Goal: Complete application form

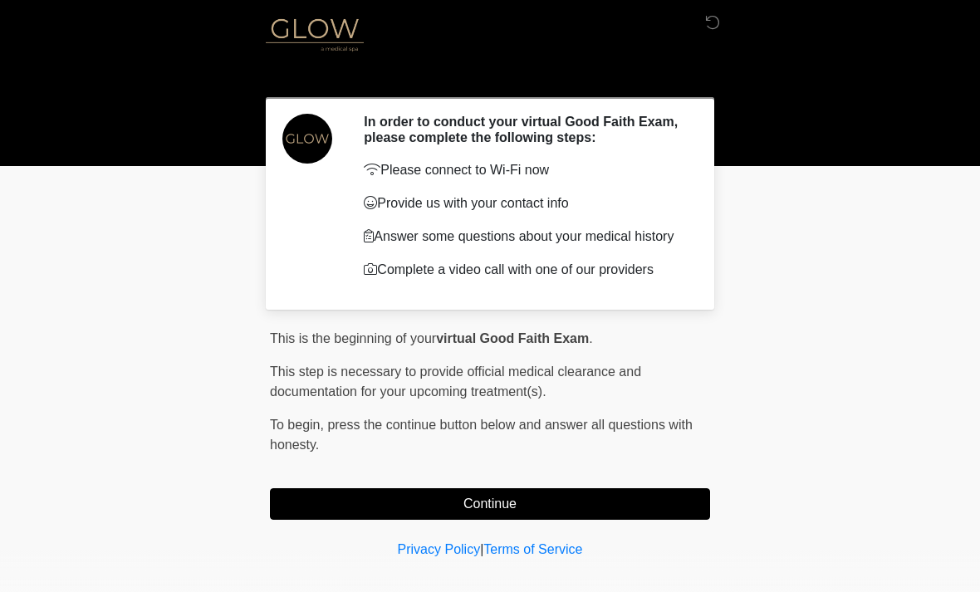
click at [634, 487] on div "This is the beginning of your virtual Good Faith Exam . ﻿﻿﻿﻿﻿﻿﻿ This step is ne…" at bounding box center [490, 424] width 440 height 191
click at [571, 500] on button "Continue" at bounding box center [490, 504] width 440 height 32
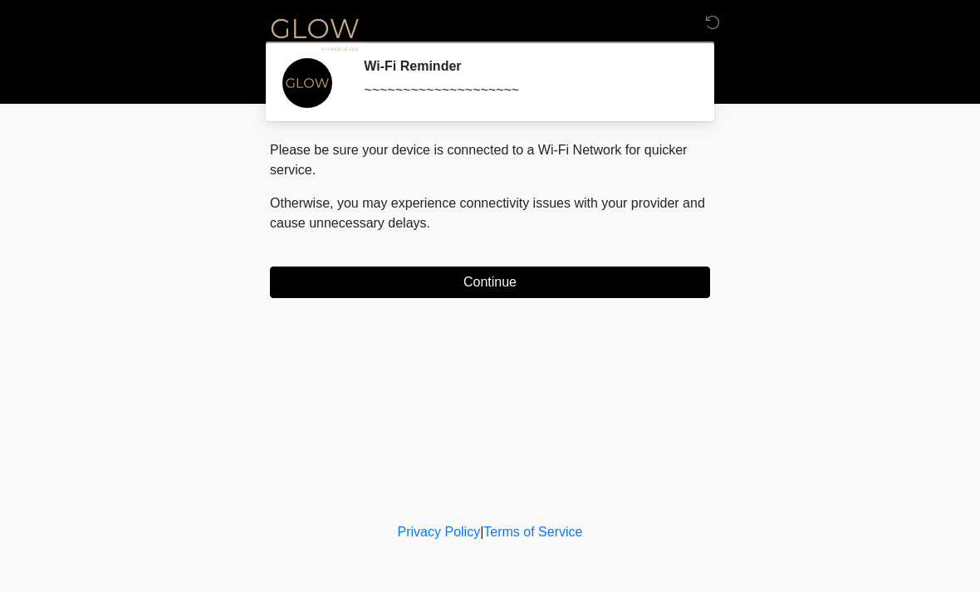
click at [623, 270] on button "Continue" at bounding box center [490, 282] width 440 height 32
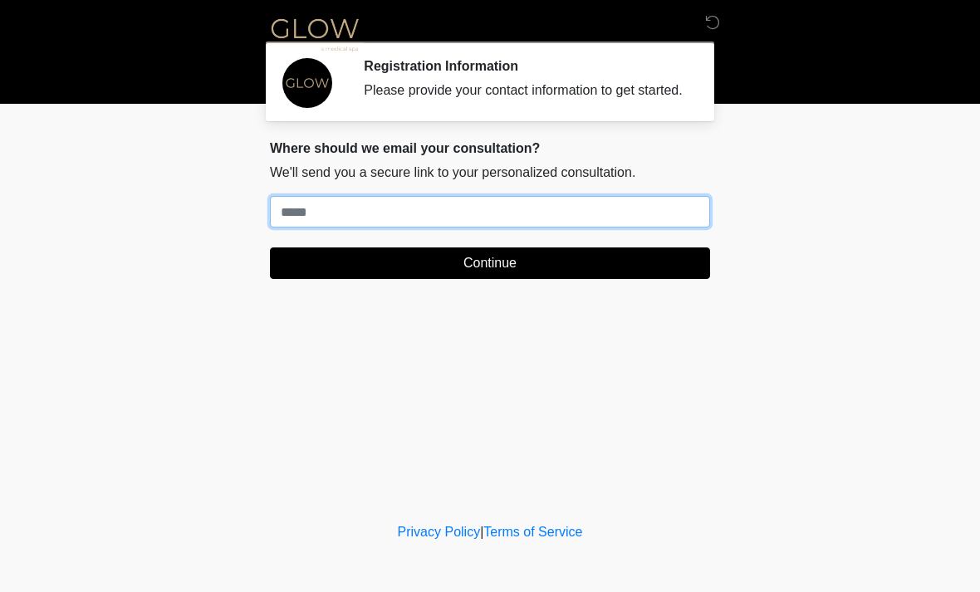
click at [645, 227] on input "Where should we email your treatment plan?" at bounding box center [490, 212] width 440 height 32
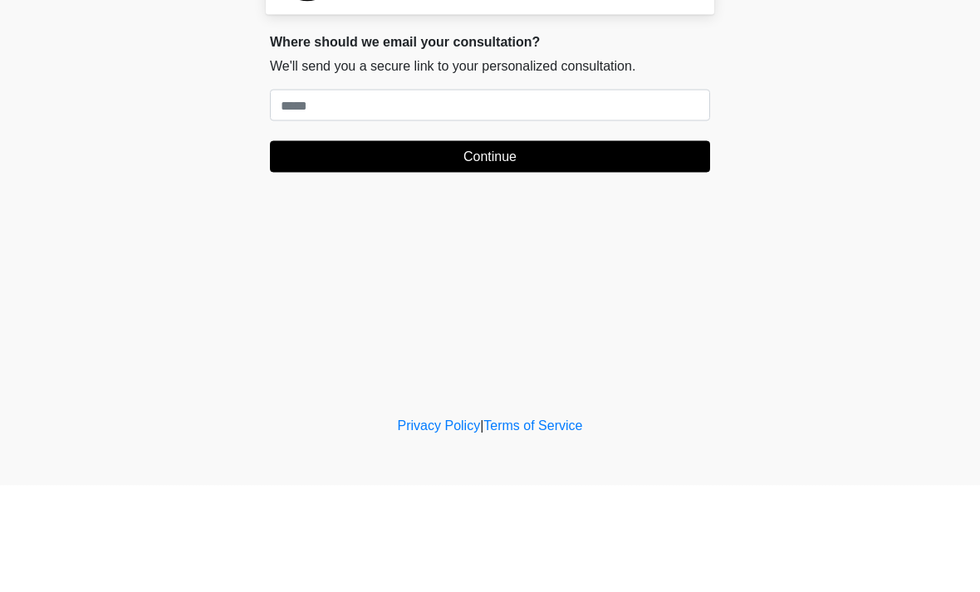
click at [9, 8] on body "‎ ‎ ‎ Registration Information Please provide your contact information to get s…" at bounding box center [490, 296] width 980 height 592
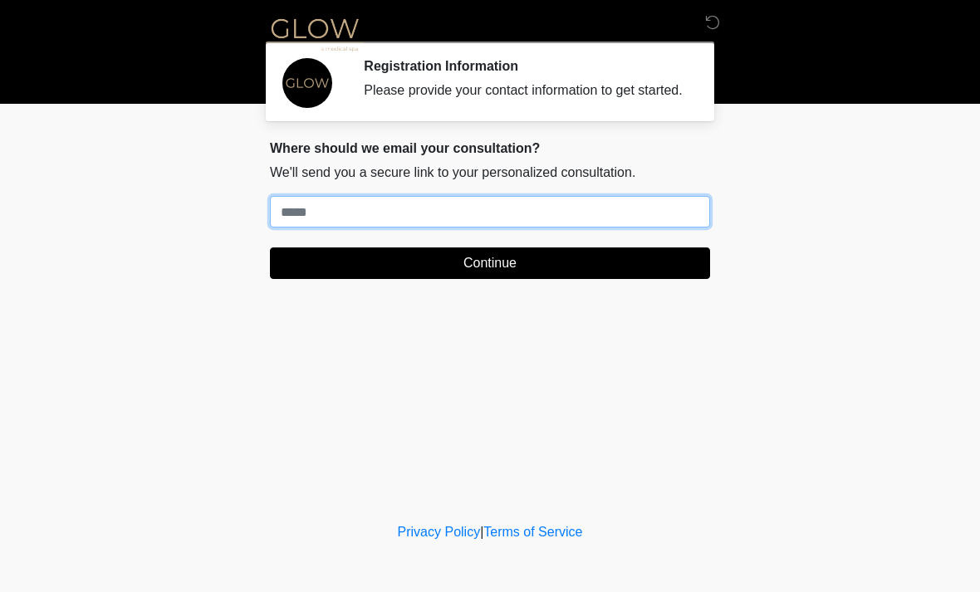
click at [305, 227] on input "Where should we email your treatment plan?" at bounding box center [490, 212] width 440 height 32
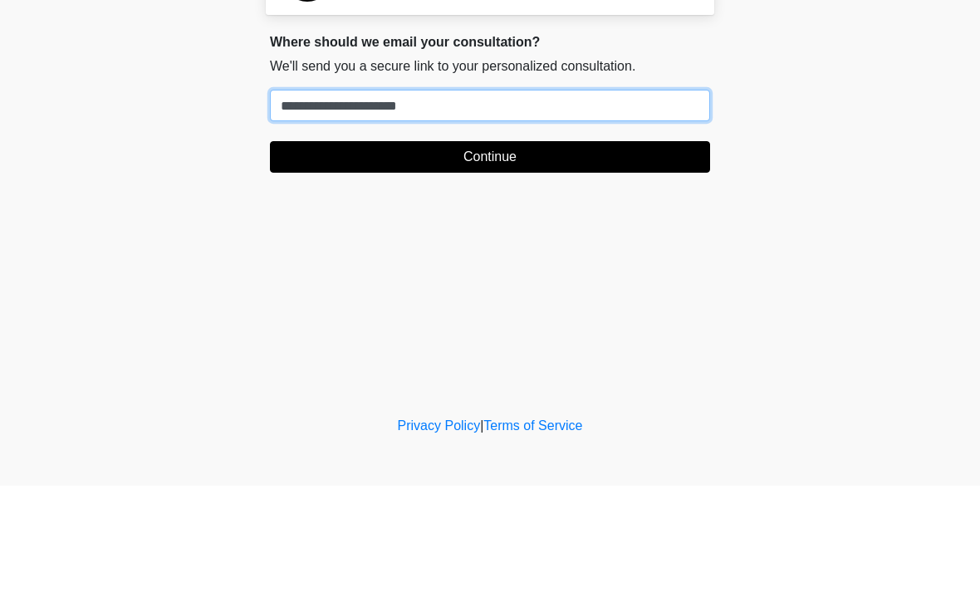
type input "**********"
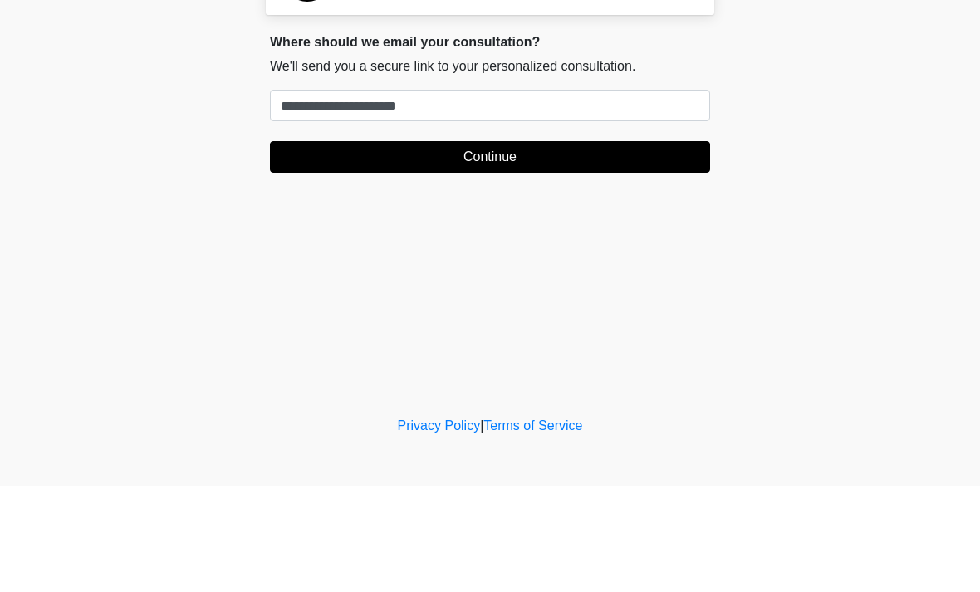
click at [361, 247] on button "Continue" at bounding box center [490, 263] width 440 height 32
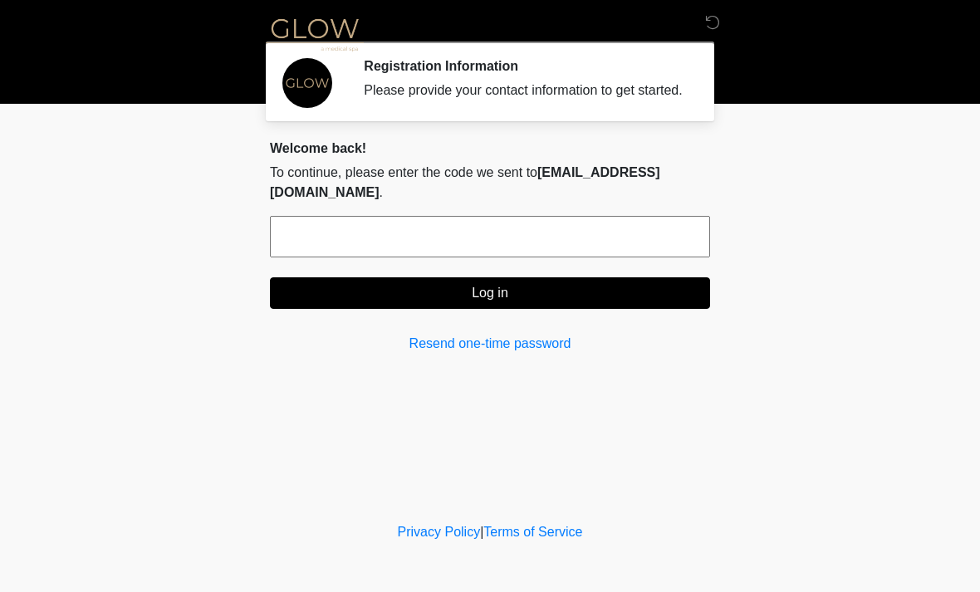
click at [309, 231] on input "text" at bounding box center [490, 237] width 440 height 42
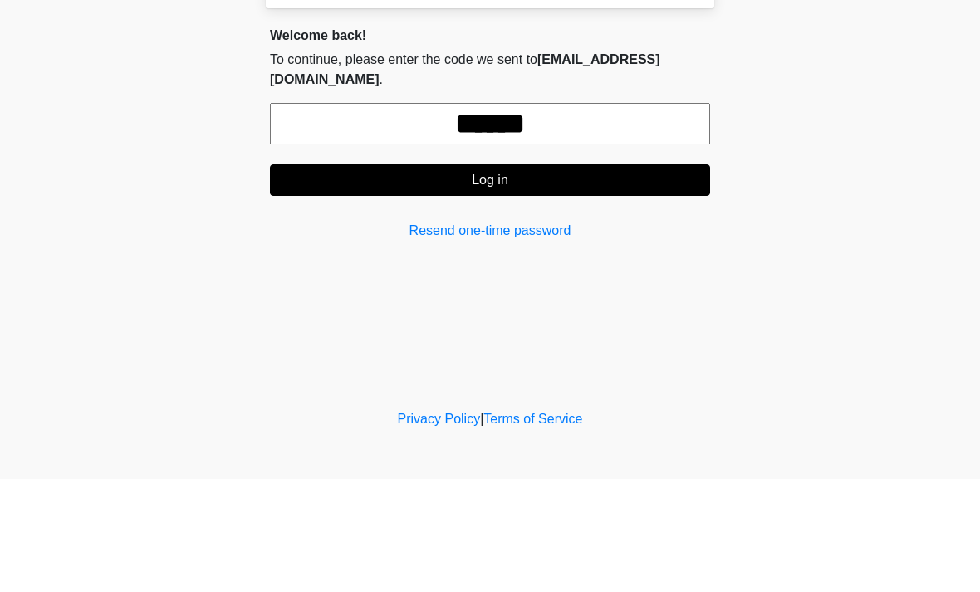
type input "******"
click at [419, 277] on button "Log in" at bounding box center [490, 293] width 440 height 32
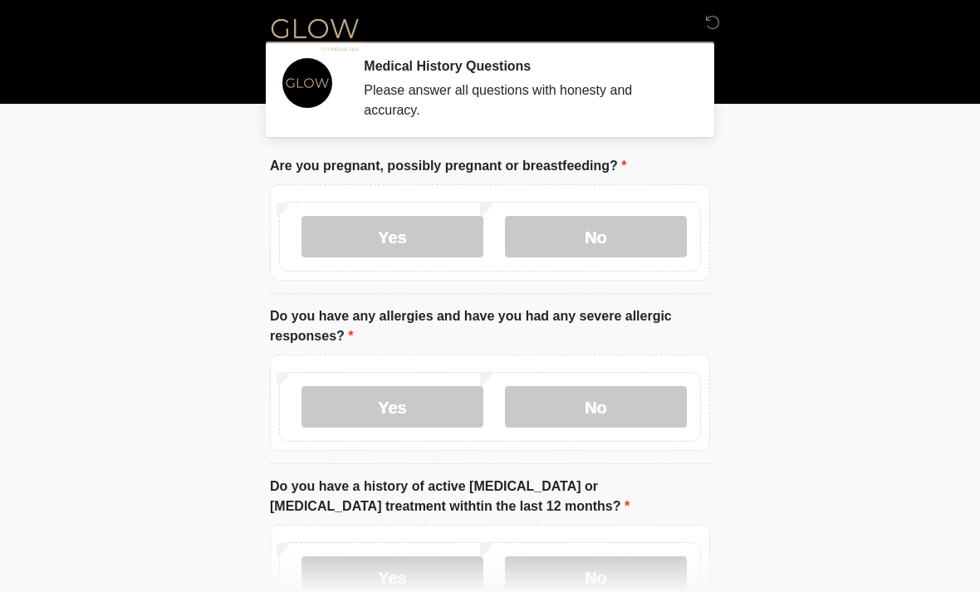
click at [595, 242] on label "No" at bounding box center [596, 237] width 182 height 42
click at [403, 411] on label "Yes" at bounding box center [392, 407] width 182 height 42
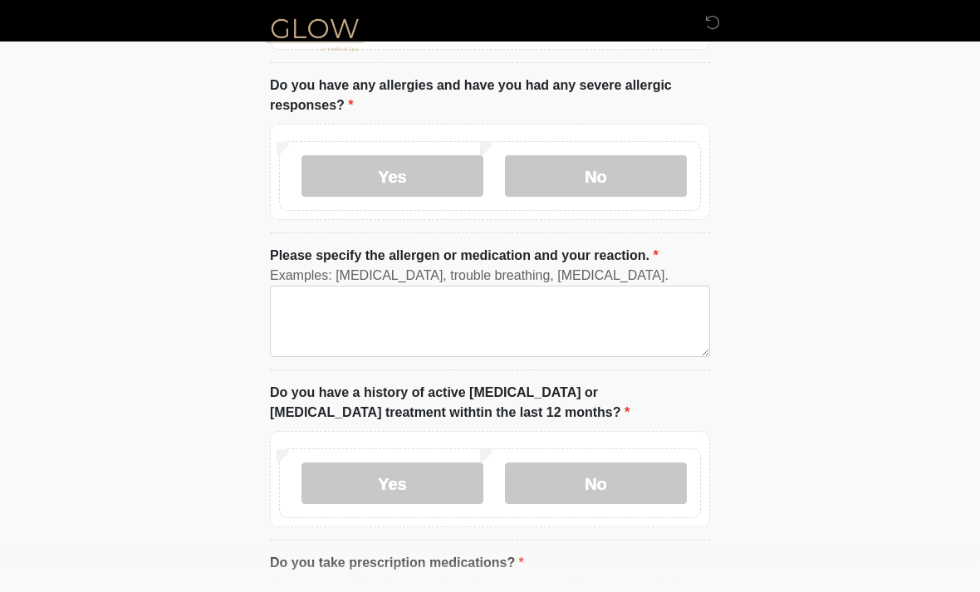
scroll to position [249, 0]
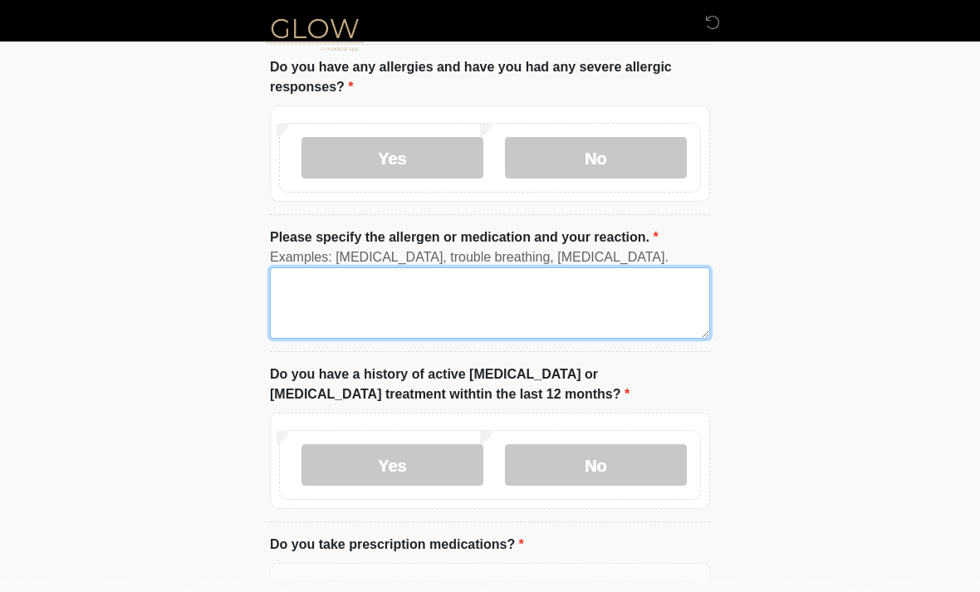
click at [311, 319] on textarea "Please specify the allergen or medication and your reaction." at bounding box center [490, 302] width 440 height 71
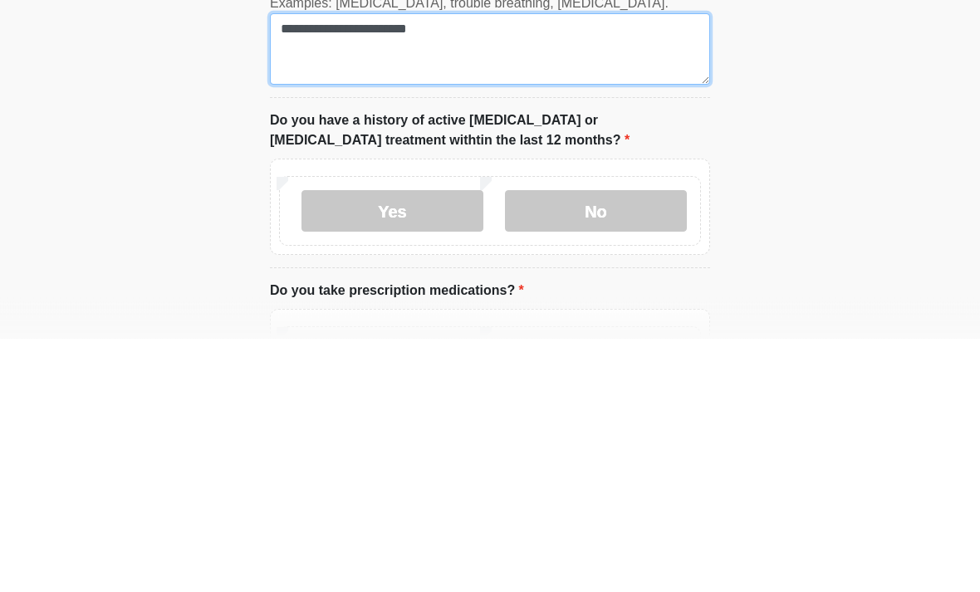
type textarea "**********"
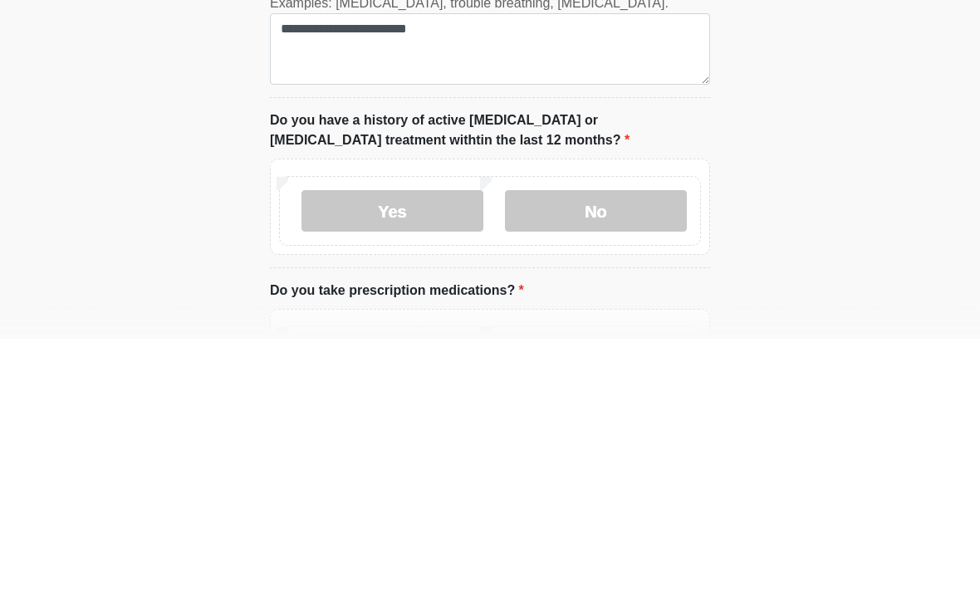
click at [572, 444] on label "No" at bounding box center [596, 465] width 182 height 42
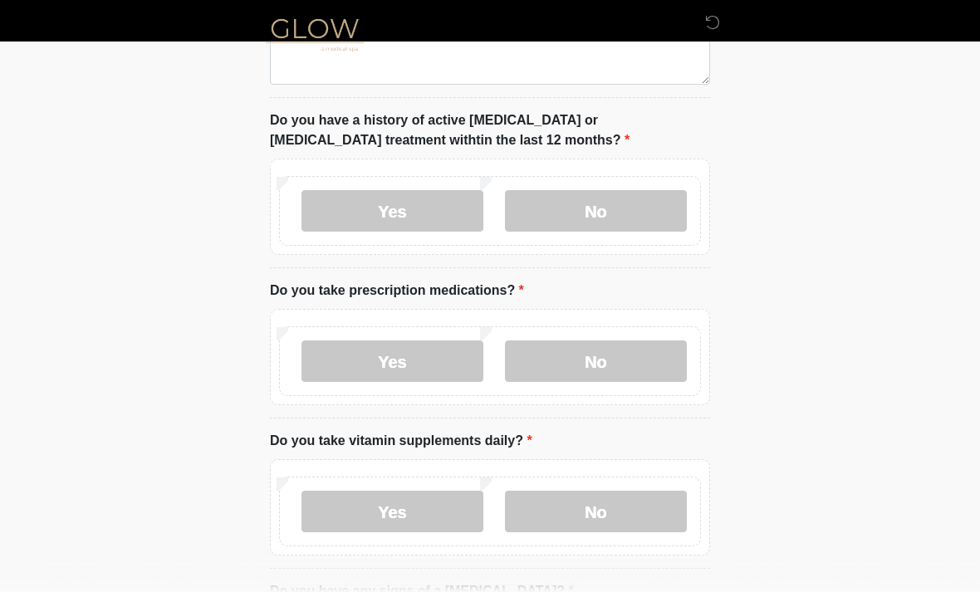
click at [570, 509] on label "No" at bounding box center [596, 512] width 182 height 42
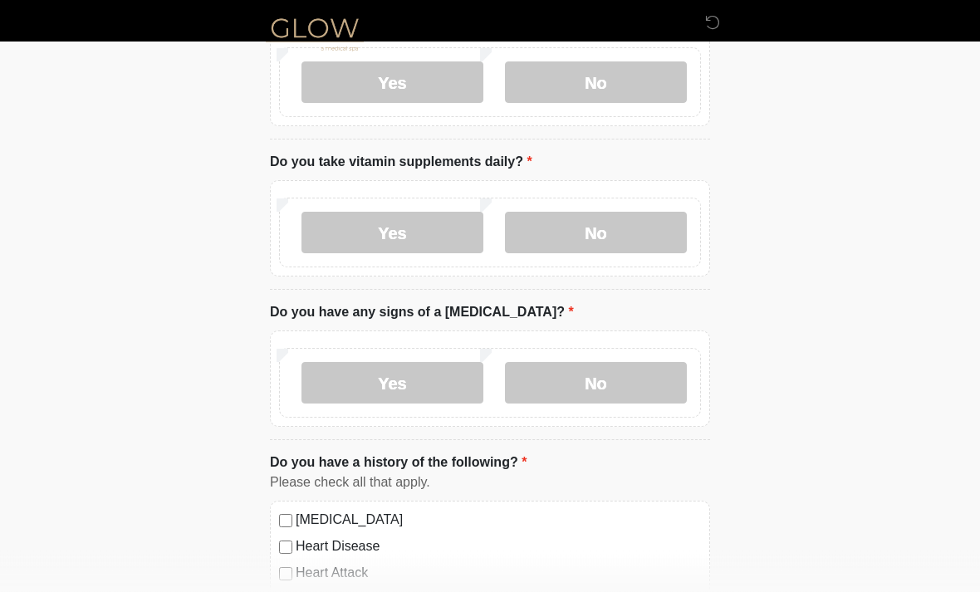
scroll to position [825, 0]
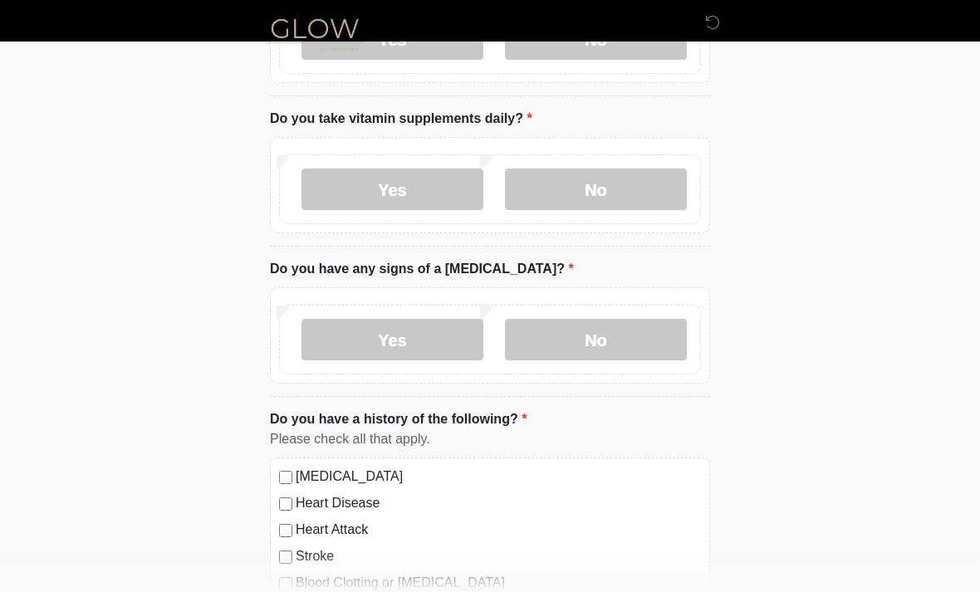
click at [567, 333] on label "No" at bounding box center [596, 340] width 182 height 42
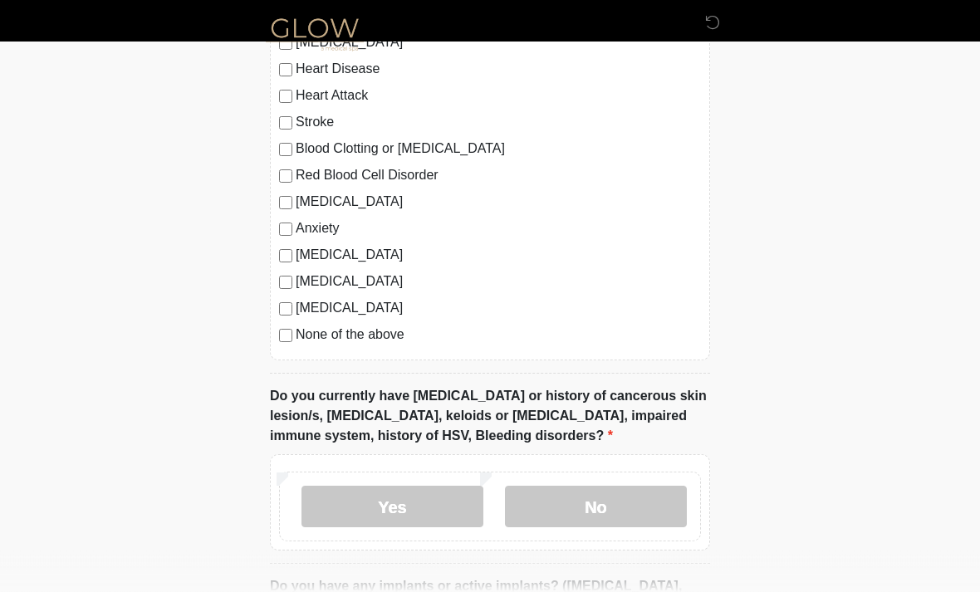
scroll to position [1259, 0]
click at [586, 502] on label "No" at bounding box center [596, 507] width 182 height 42
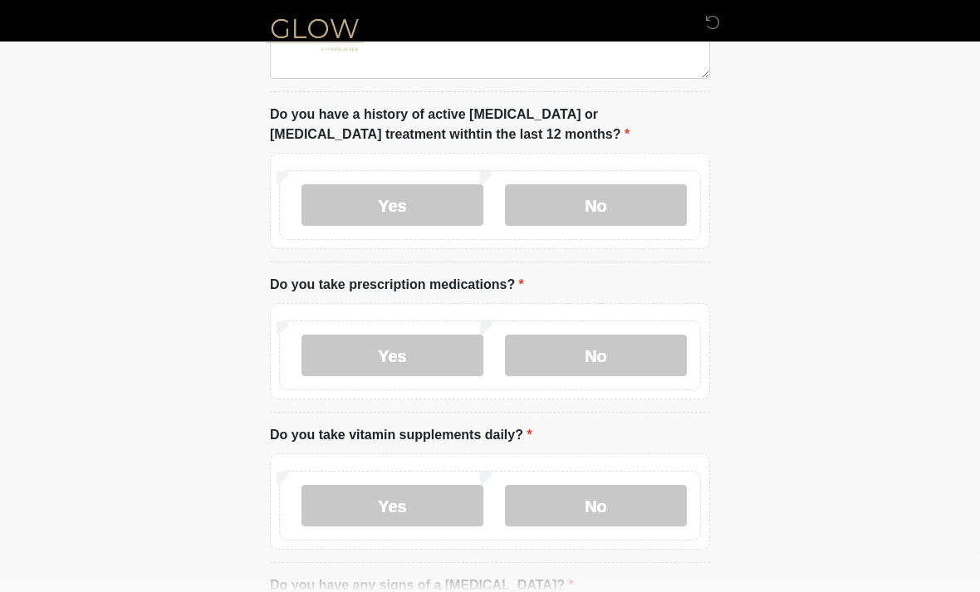
scroll to position [508, 0]
click at [382, 352] on label "Yes" at bounding box center [392, 356] width 182 height 42
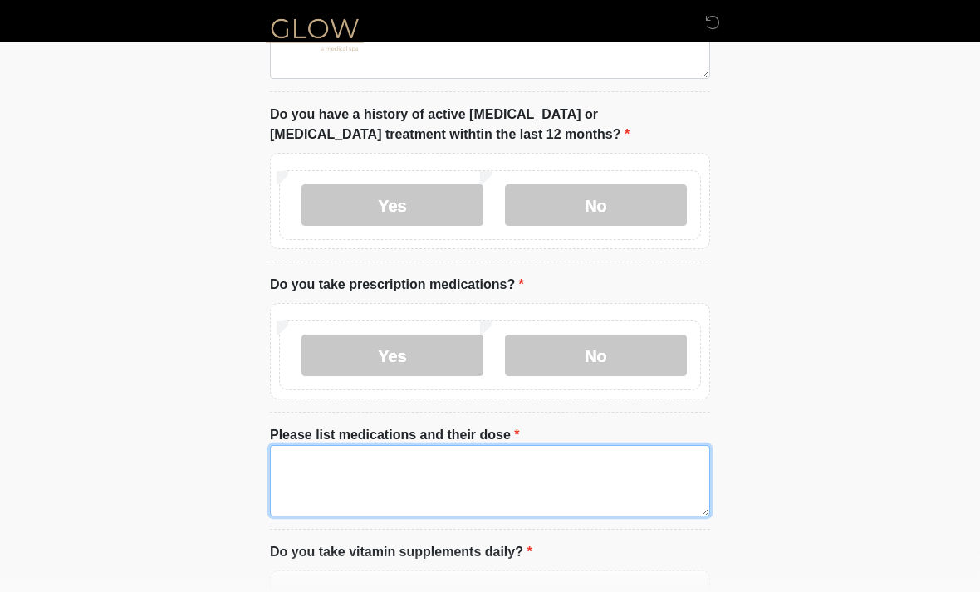
click at [474, 479] on textarea "Please list medications and their dose" at bounding box center [490, 480] width 440 height 71
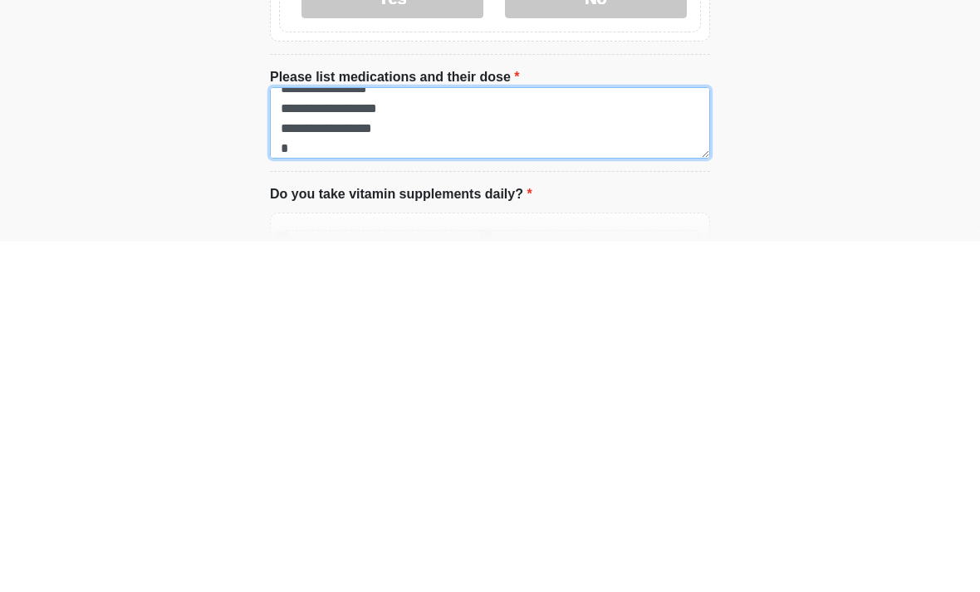
scroll to position [14, 0]
click at [347, 438] on textarea "**********" at bounding box center [490, 473] width 440 height 71
click at [445, 438] on textarea "**********" at bounding box center [490, 473] width 440 height 71
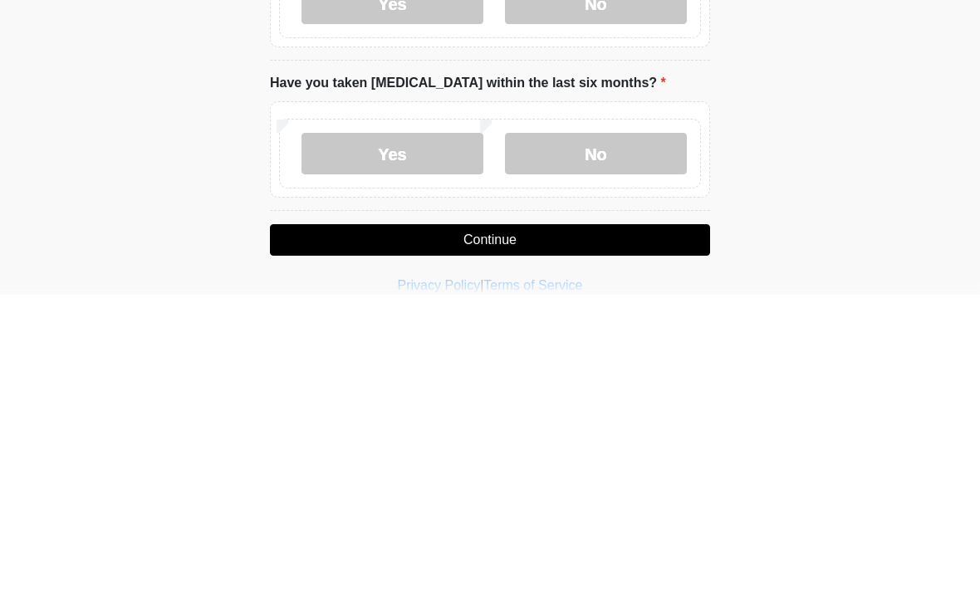
scroll to position [1780, 0]
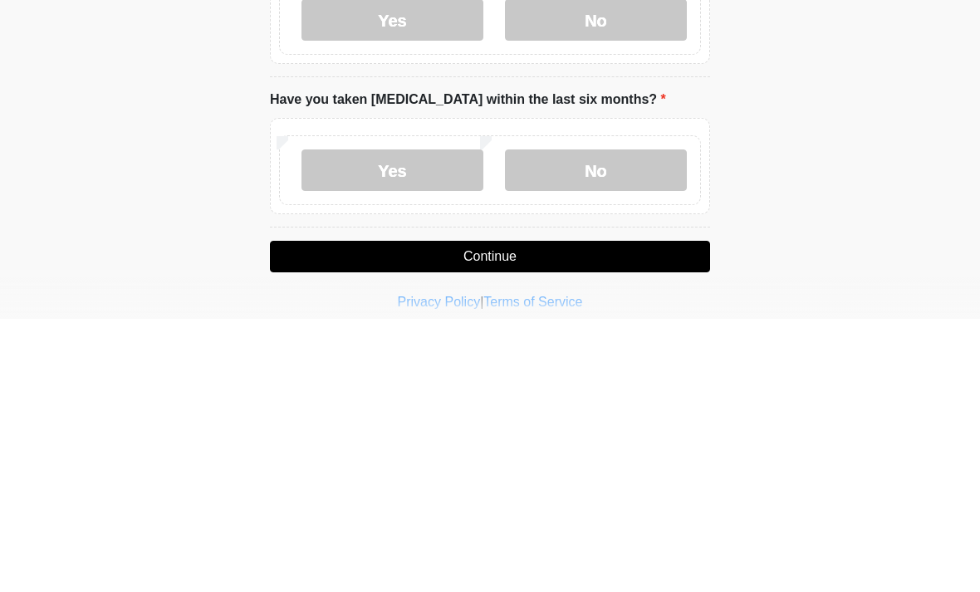
type textarea "**********"
click at [606, 363] on label "Have you taken accutane within the last six months?" at bounding box center [468, 373] width 396 height 20
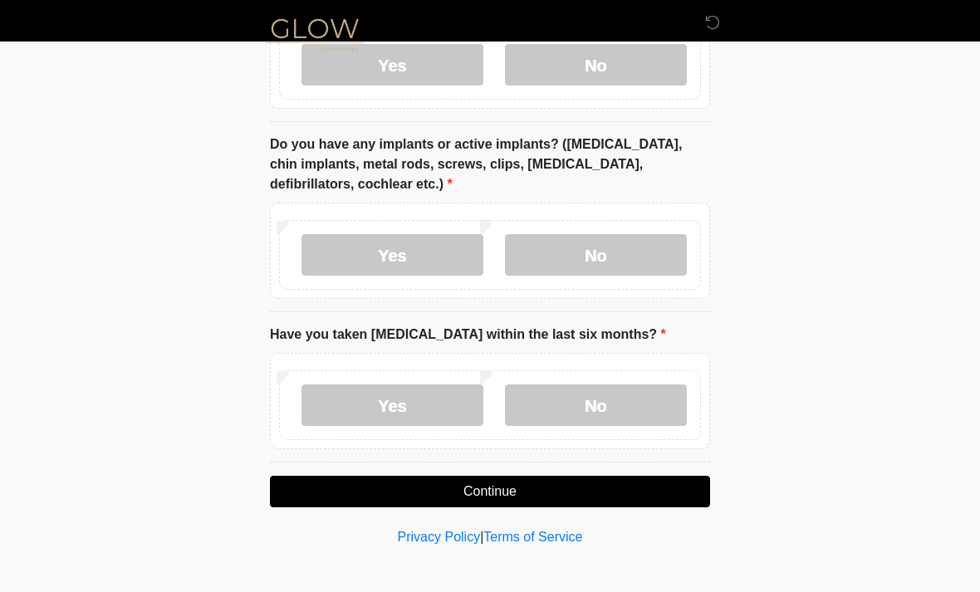
click at [384, 257] on label "Yes" at bounding box center [392, 255] width 182 height 42
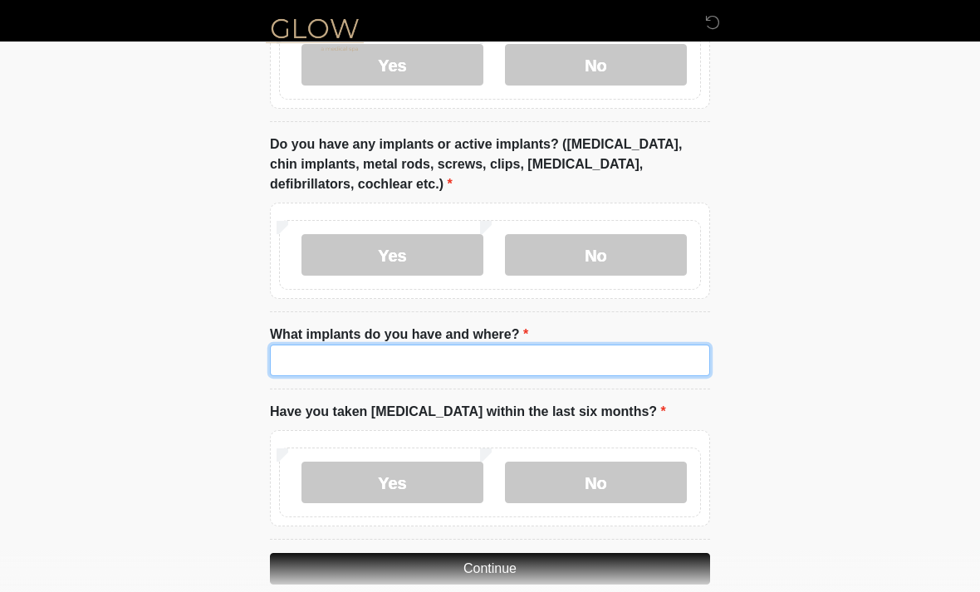
click at [299, 359] on input "What implants do you have and where?" at bounding box center [490, 361] width 440 height 32
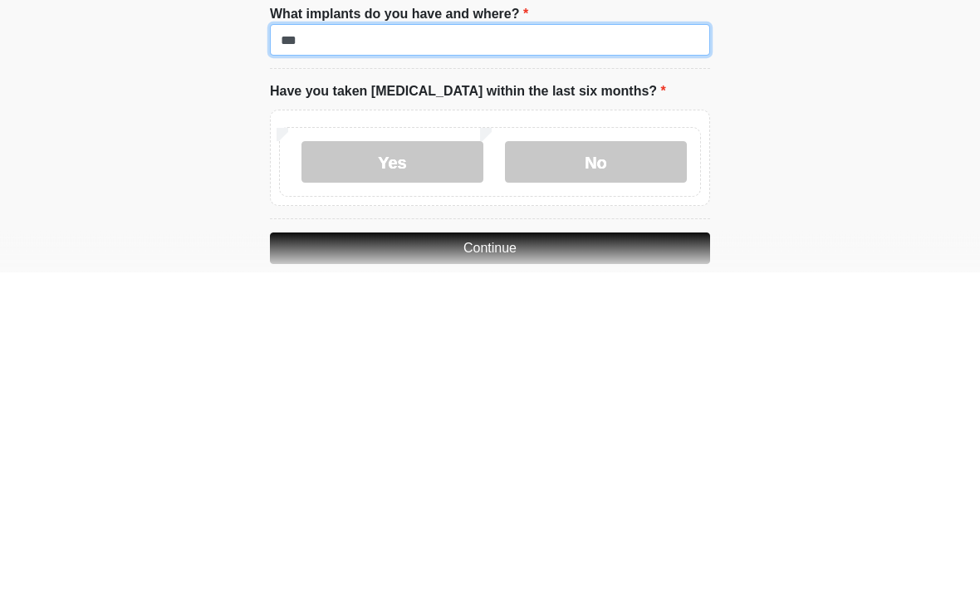
type input "***"
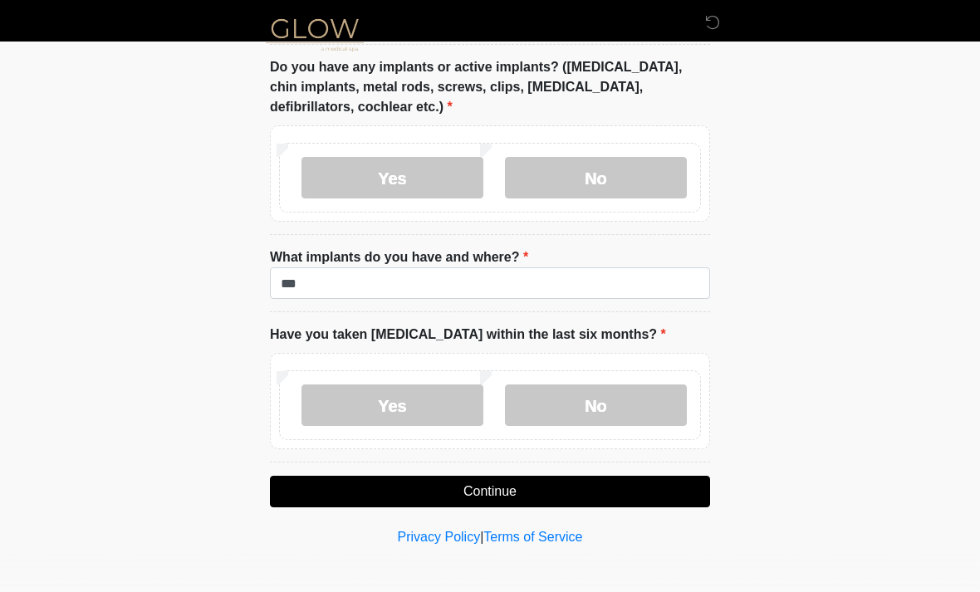
click at [553, 405] on label "No" at bounding box center [596, 405] width 182 height 42
click at [491, 488] on button "Continue" at bounding box center [490, 492] width 440 height 32
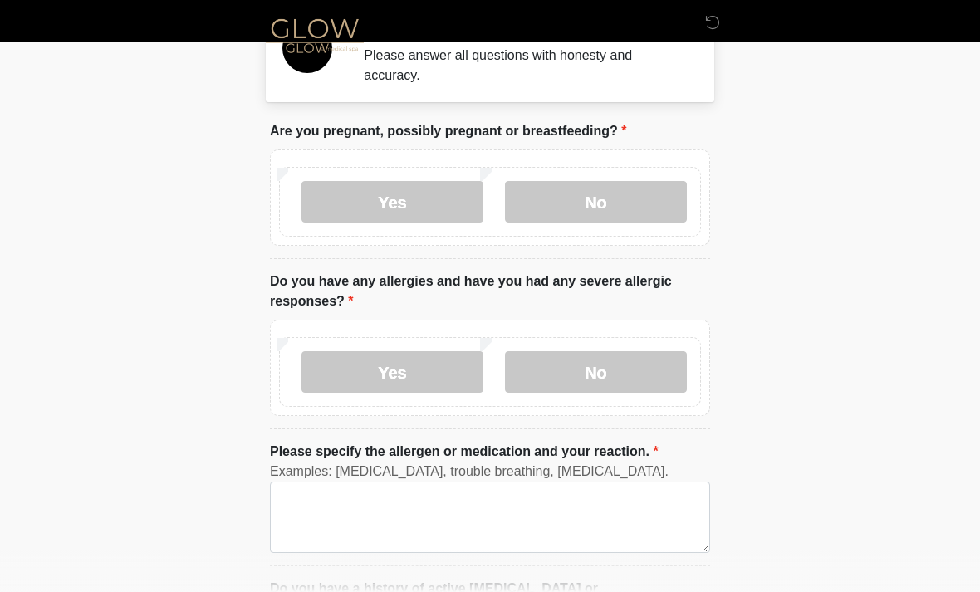
scroll to position [0, 0]
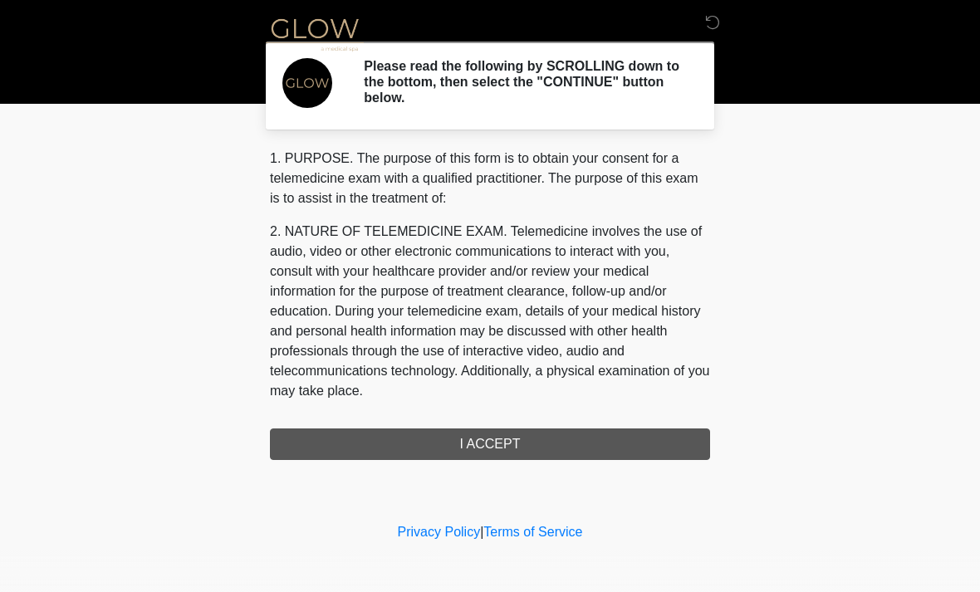
click at [456, 442] on div "1. PURPOSE. The purpose of this form is to obtain your consent for a telemedici…" at bounding box center [490, 304] width 440 height 311
click at [450, 440] on div "1. PURPOSE. The purpose of this form is to obtain your consent for a telemedici…" at bounding box center [490, 304] width 440 height 311
click at [486, 447] on div "1. PURPOSE. The purpose of this form is to obtain your consent for a telemedici…" at bounding box center [490, 304] width 440 height 311
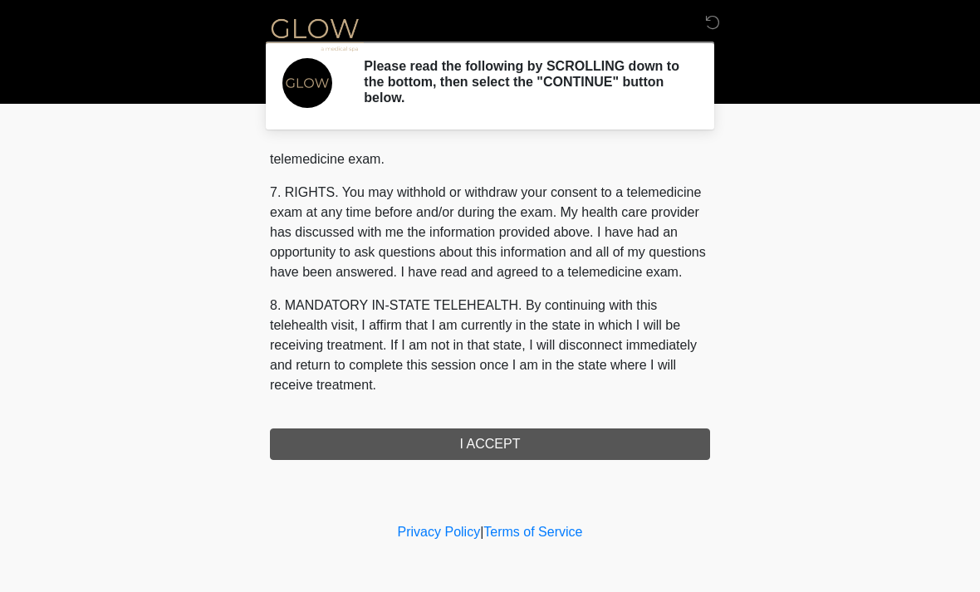
scroll to position [703, 0]
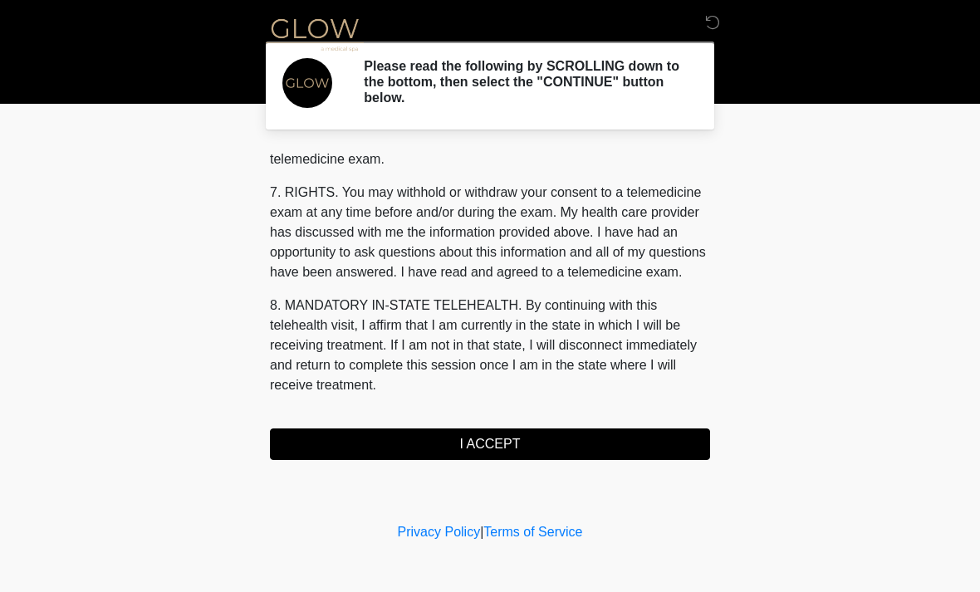
click at [453, 443] on button "I ACCEPT" at bounding box center [490, 444] width 440 height 32
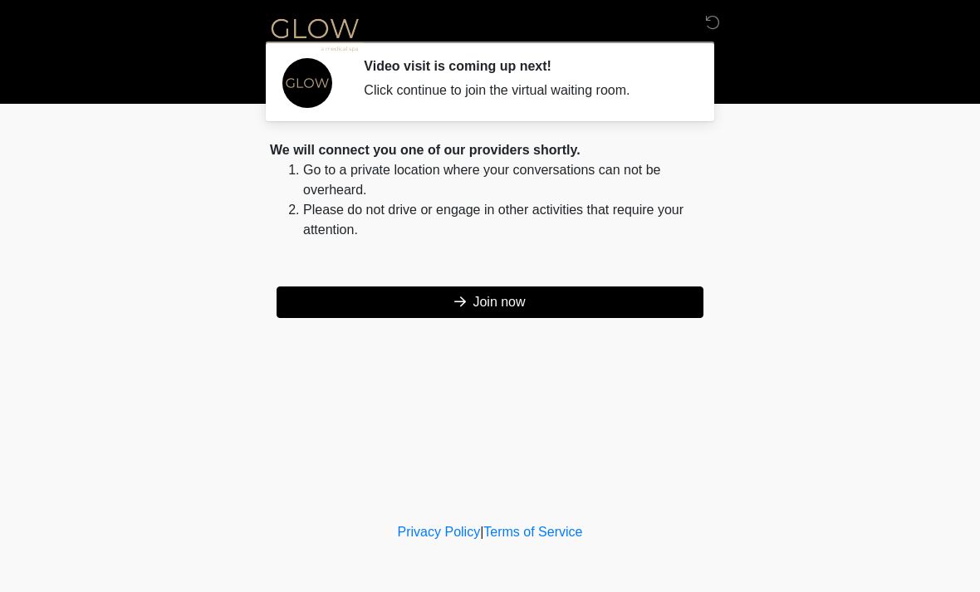
click at [344, 304] on button "Join now" at bounding box center [489, 302] width 427 height 32
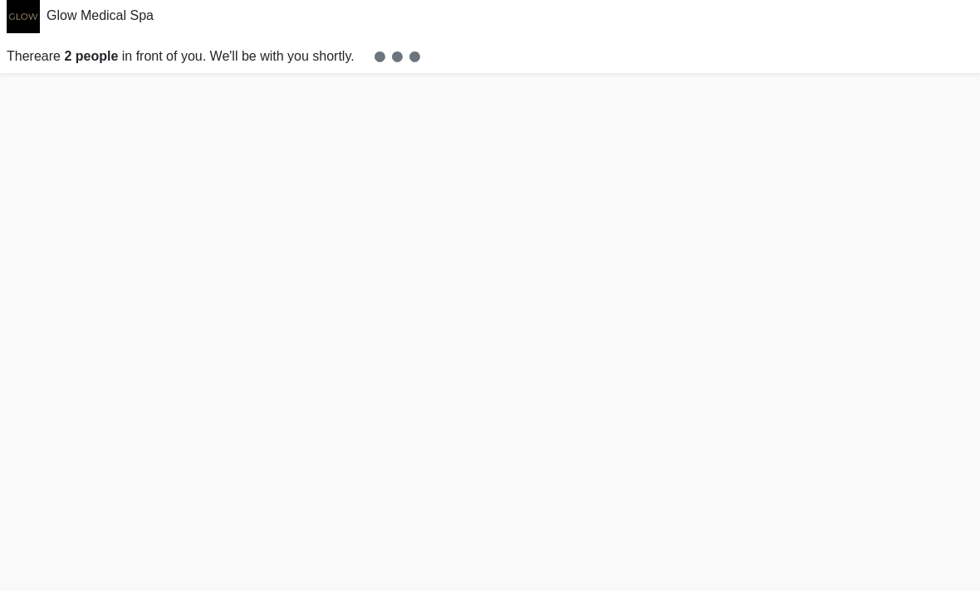
scroll to position [58, 0]
